Goal: Task Accomplishment & Management: Manage account settings

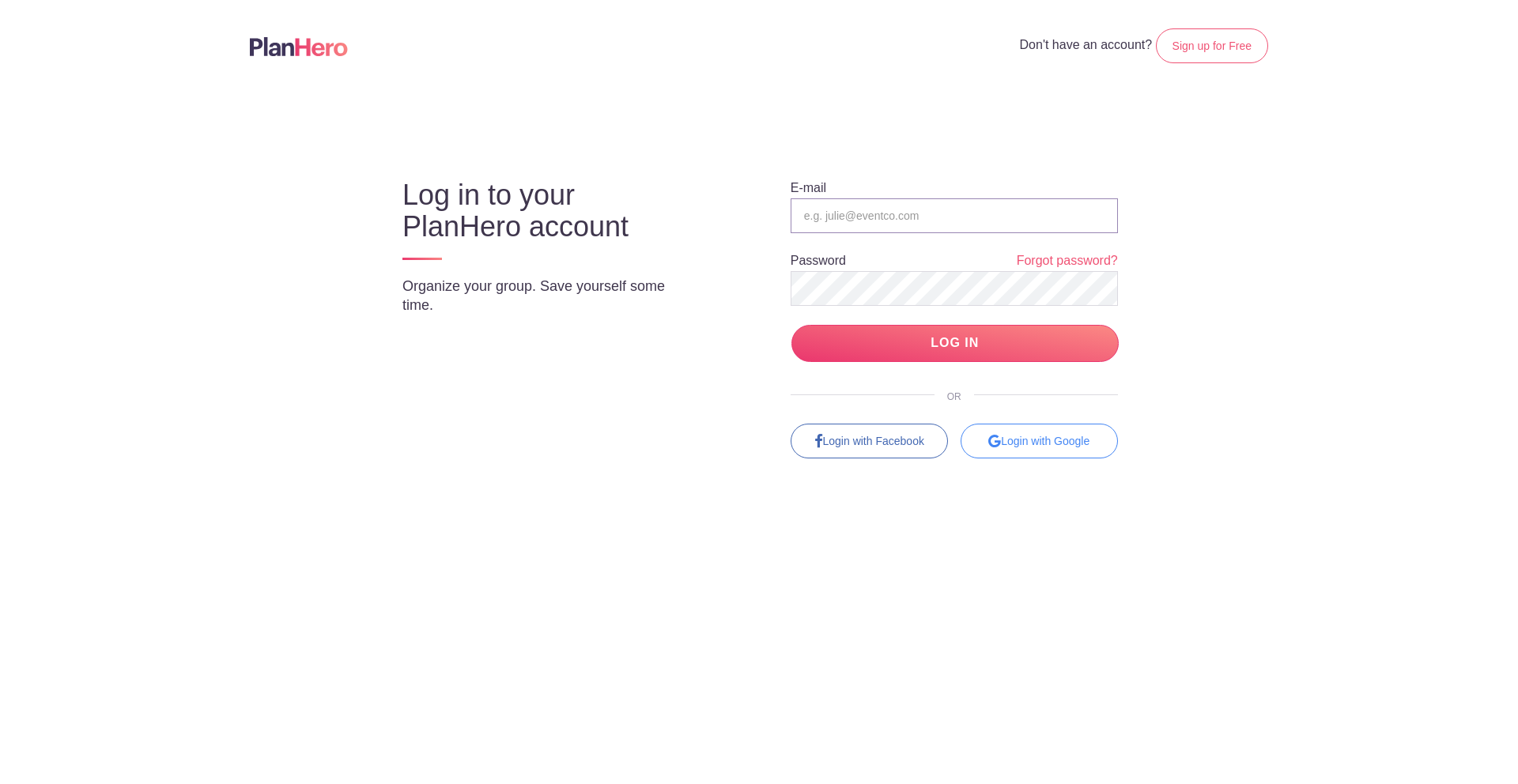
click at [870, 213] on input "email" at bounding box center [954, 216] width 327 height 35
type input "[PERSON_NAME][EMAIL_ADDRESS][PERSON_NAME][DOMAIN_NAME]"
click at [981, 349] on input "LOG IN" at bounding box center [955, 343] width 327 height 37
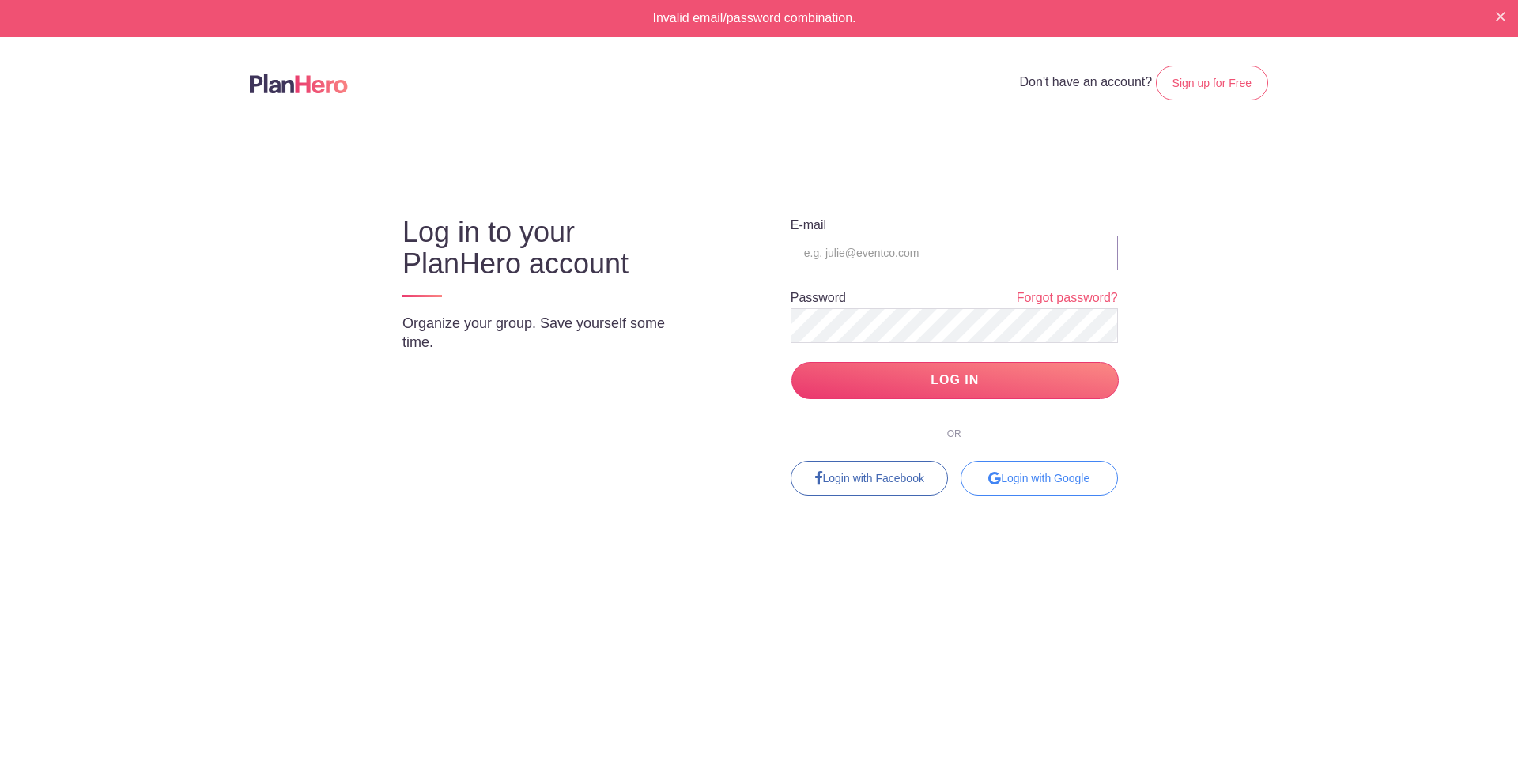
click at [824, 258] on input "email" at bounding box center [954, 253] width 327 height 35
type input "[PERSON_NAME][EMAIL_ADDRESS][PERSON_NAME][DOMAIN_NAME]"
click at [953, 381] on input "LOG IN" at bounding box center [955, 380] width 327 height 37
click at [818, 260] on input "email" at bounding box center [954, 253] width 327 height 35
type input "[PERSON_NAME][EMAIL_ADDRESS][PERSON_NAME][DOMAIN_NAME]"
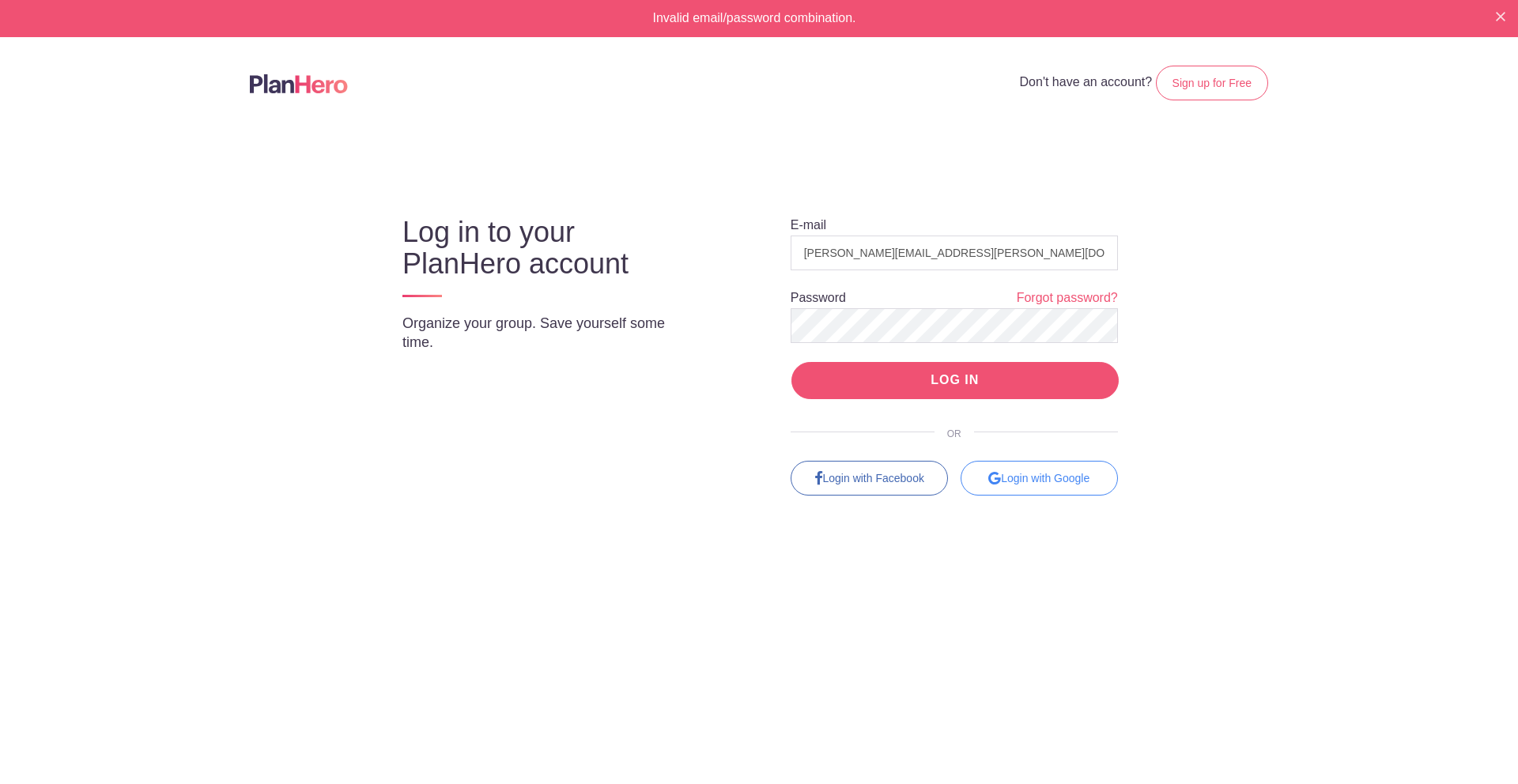
click at [942, 375] on input "LOG IN" at bounding box center [955, 380] width 327 height 37
click at [818, 251] on input "email" at bounding box center [954, 253] width 327 height 35
type input "[PERSON_NAME][EMAIL_ADDRESS][PERSON_NAME][DOMAIN_NAME]"
click at [1067, 296] on link "Forgot password?" at bounding box center [1067, 298] width 101 height 18
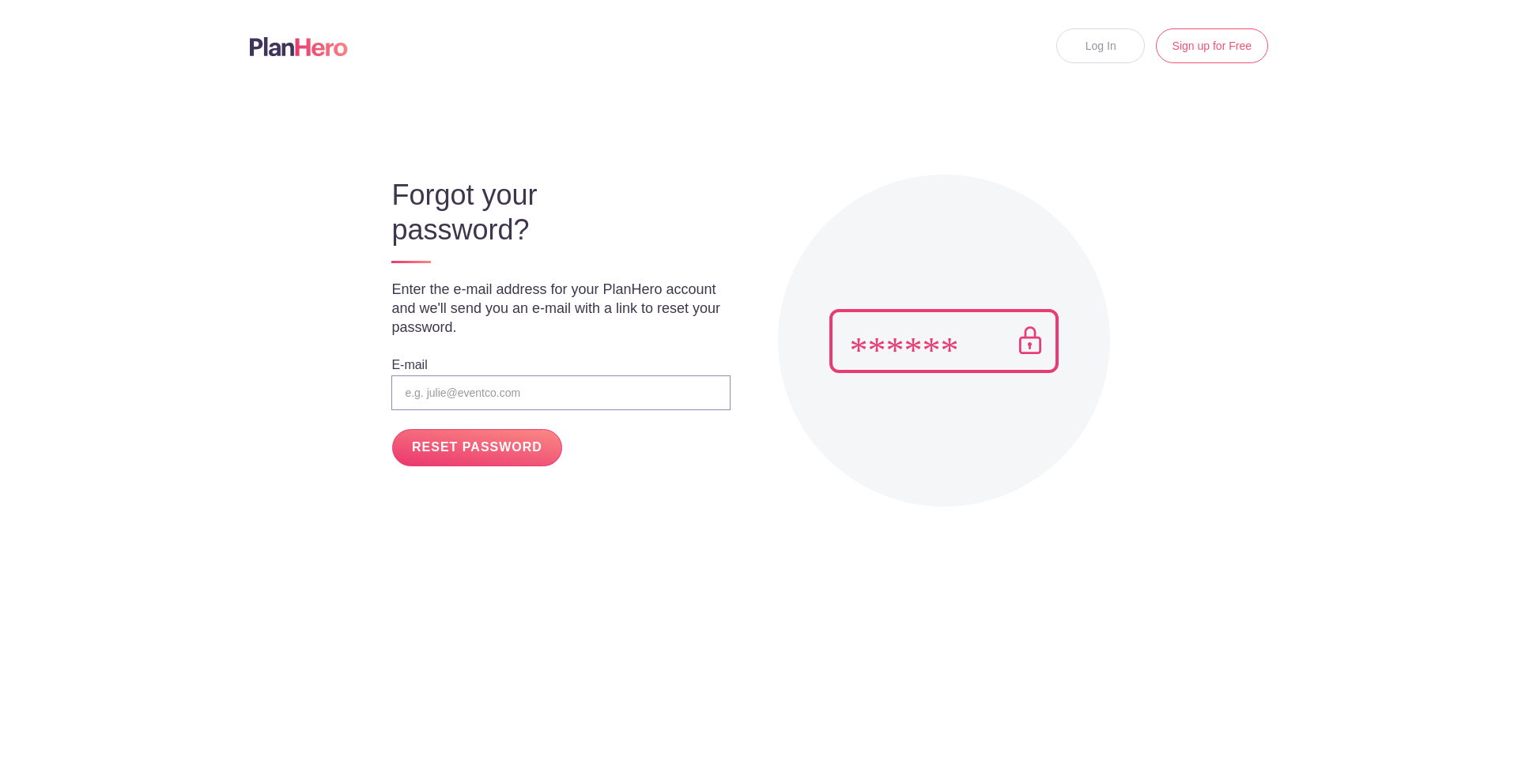
click at [458, 396] on input "email" at bounding box center [561, 393] width 338 height 35
type input "brett.stevenson@agrisk.com.au"
click at [508, 450] on input "RESET PASSWORD" at bounding box center [477, 447] width 169 height 37
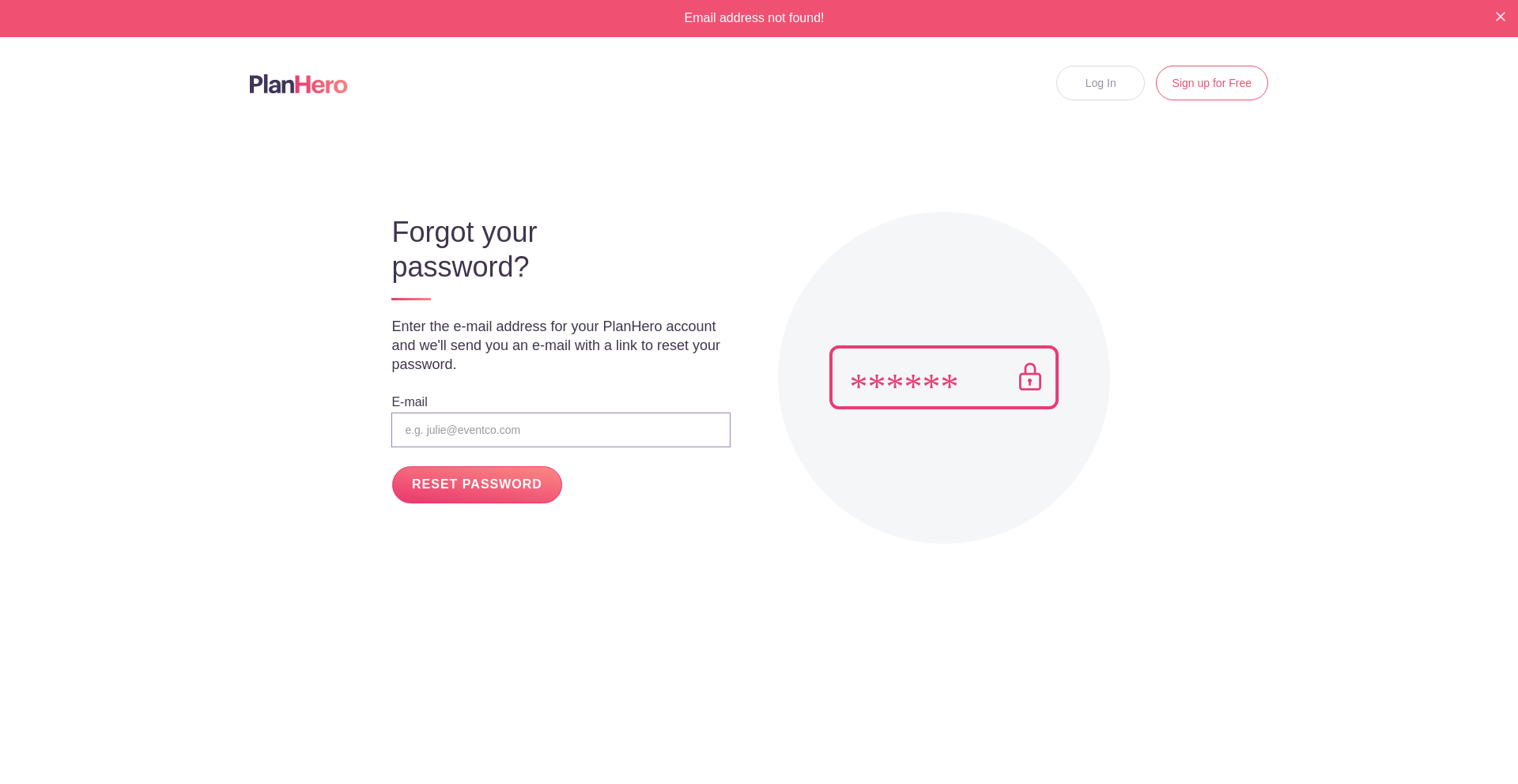
click at [426, 433] on input "email" at bounding box center [561, 430] width 338 height 35
type input "brett.stevenson@agrisk.com.au"
click at [474, 488] on input "RESET PASSWORD" at bounding box center [477, 484] width 169 height 37
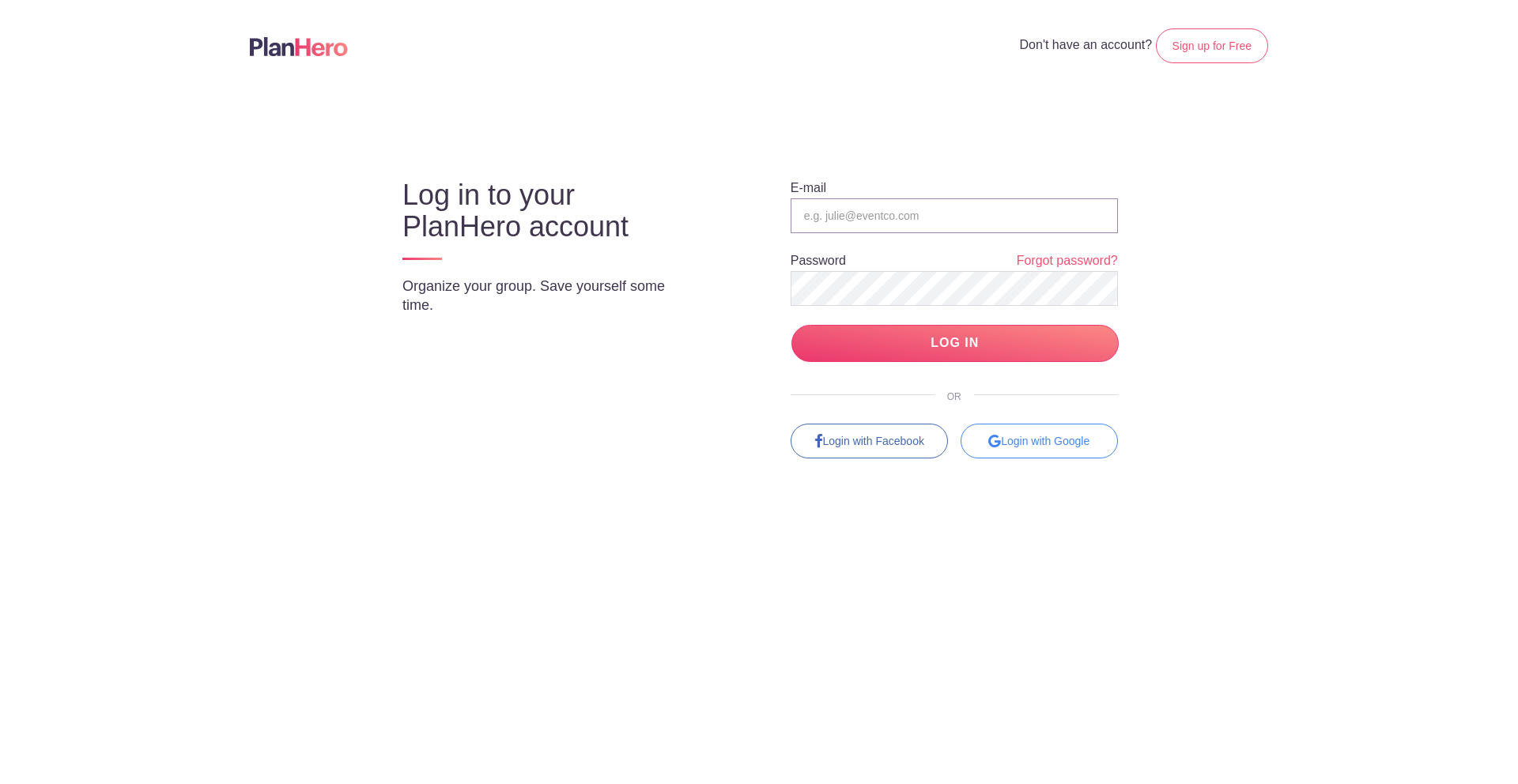
click at [829, 206] on input "email" at bounding box center [954, 216] width 327 height 35
type input "brett.stevenson@agrisk.com.au"
click at [951, 344] on input "LOG IN" at bounding box center [955, 343] width 327 height 37
